Goal: Find specific page/section: Find specific page/section

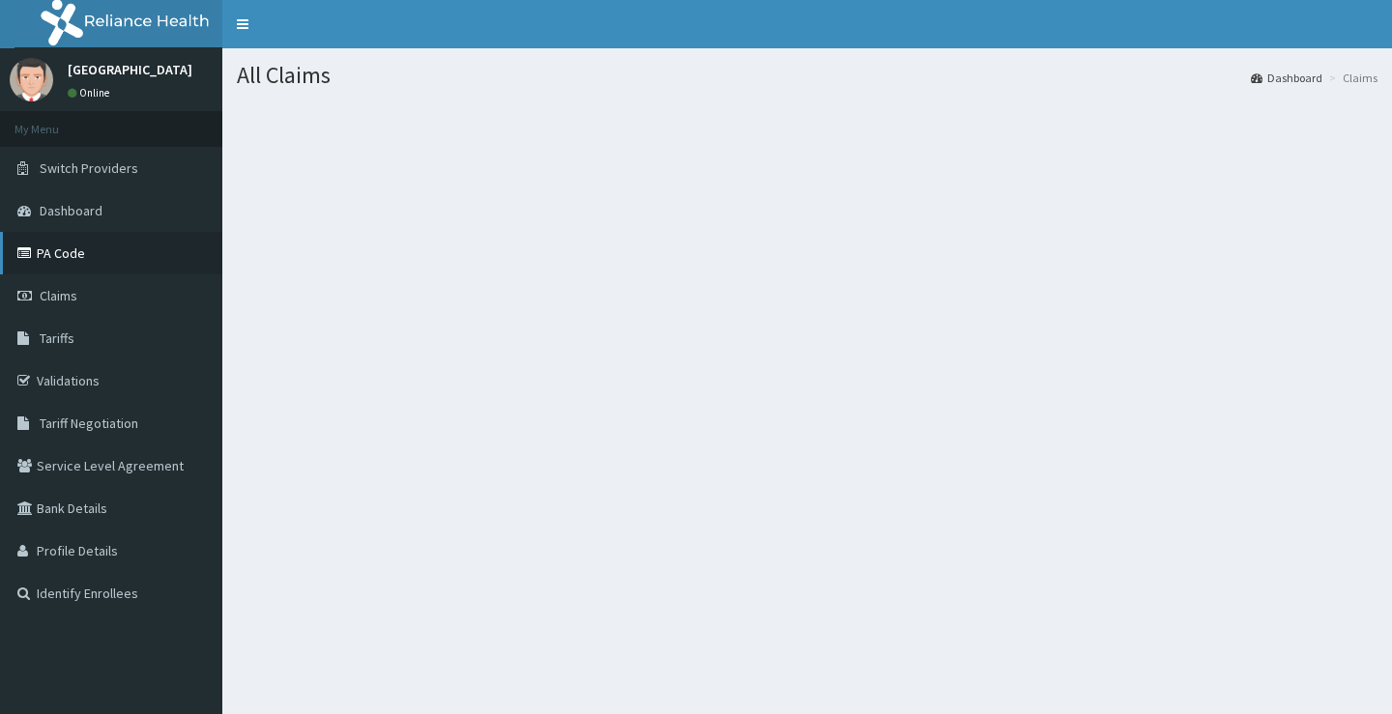
click at [194, 257] on link "PA Code" at bounding box center [111, 253] width 222 height 43
click at [183, 257] on link "PA Code" at bounding box center [111, 253] width 222 height 43
click at [109, 239] on link "PA Code" at bounding box center [111, 253] width 222 height 43
click at [143, 258] on link "PA Code" at bounding box center [111, 253] width 222 height 43
